Goal: Information Seeking & Learning: Understand process/instructions

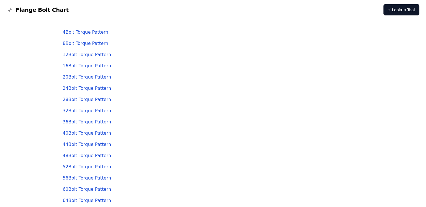
scroll to position [28, 0]
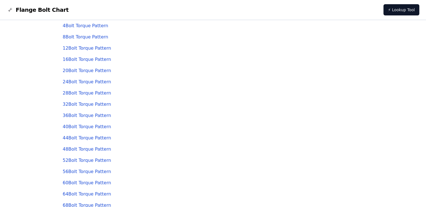
click at [86, 96] on link "28 Bolt Torque Pattern" at bounding box center [87, 92] width 48 height 5
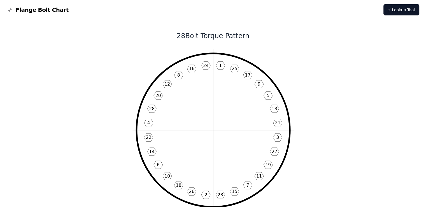
click at [209, 57] on icon "1 25 17 9 5 13 21 3 27 19 11 7 15 23 2 26 18 10 6 14 22 4 28 20 12 8 16 24" at bounding box center [213, 129] width 161 height 161
click at [214, 57] on icon "1 25 17 9 5 13 21 3 27 19 11 7 15 23 2 26 18 10 6 14 22 4 28 20 12 8 16 24" at bounding box center [213, 129] width 161 height 161
click at [214, 55] on icon "1 25 17 9 5 13 21 3 27 19 11 7 15 23 2 26 18 10 6 14 22 4 28 20 12 8 16 24" at bounding box center [213, 129] width 161 height 161
click at [214, 54] on circle at bounding box center [213, 129] width 153 height 153
drag, startPoint x: 214, startPoint y: 54, endPoint x: 215, endPoint y: 56, distance: 3.0
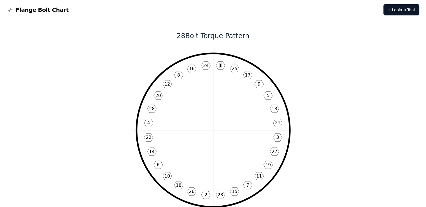
click at [214, 53] on circle at bounding box center [213, 129] width 153 height 153
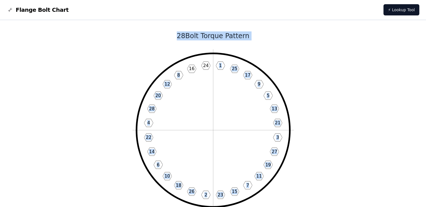
drag, startPoint x: 85, startPoint y: 44, endPoint x: 179, endPoint y: 52, distance: 93.4
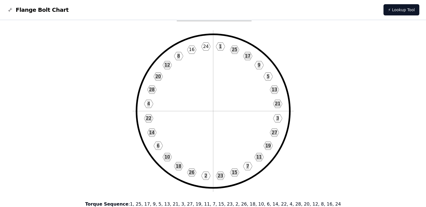
scroll to position [28, 0]
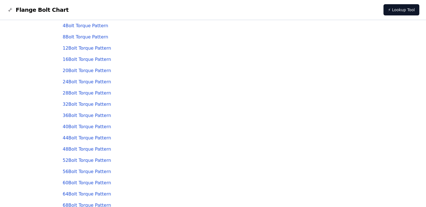
click at [89, 36] on link "8 Bolt Torque Pattern" at bounding box center [86, 36] width 46 height 5
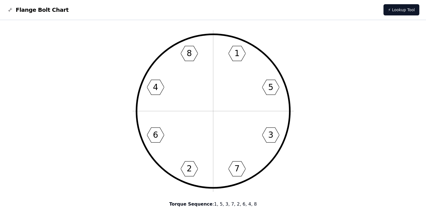
scroll to position [28, 0]
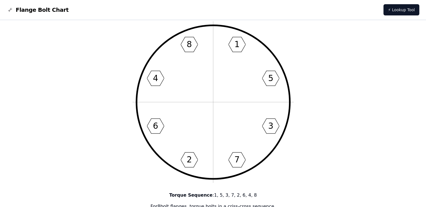
click at [230, 97] on icon "1 5 3 7 2 6 4 8" at bounding box center [213, 101] width 161 height 161
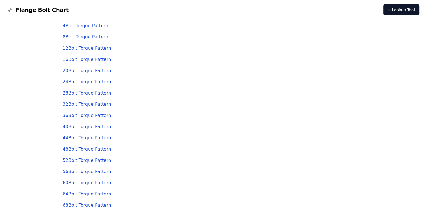
click at [80, 95] on link "28 Bolt Torque Pattern" at bounding box center [87, 92] width 48 height 5
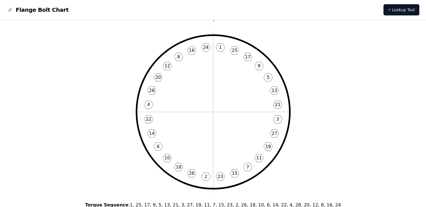
scroll to position [28, 0]
